Goal: Navigation & Orientation: Find specific page/section

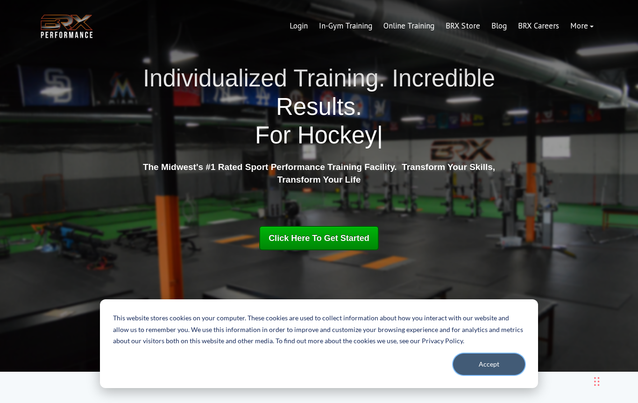
click at [486, 364] on button "Accept" at bounding box center [489, 364] width 72 height 21
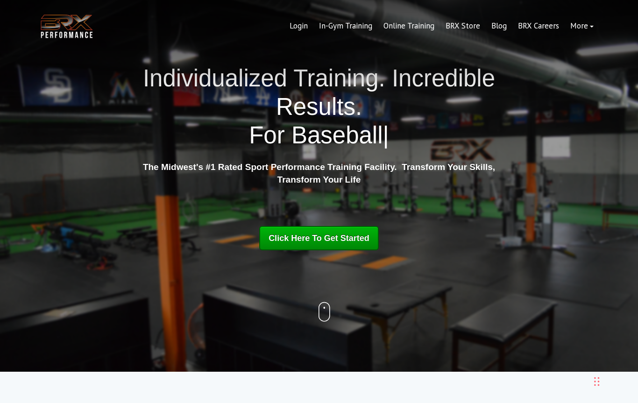
click at [348, 19] on link "In-Gym Training" at bounding box center [346, 26] width 64 height 22
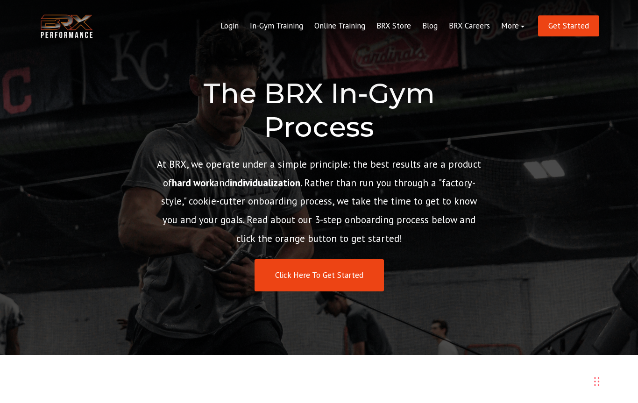
click at [271, 27] on link "In-Gym Training" at bounding box center [276, 26] width 64 height 22
click at [560, 155] on div "The BRX In-Gym Process At BRX, we operate under a simple principle: the best re…" at bounding box center [319, 177] width 638 height 355
